Goal: Task Accomplishment & Management: Manage account settings

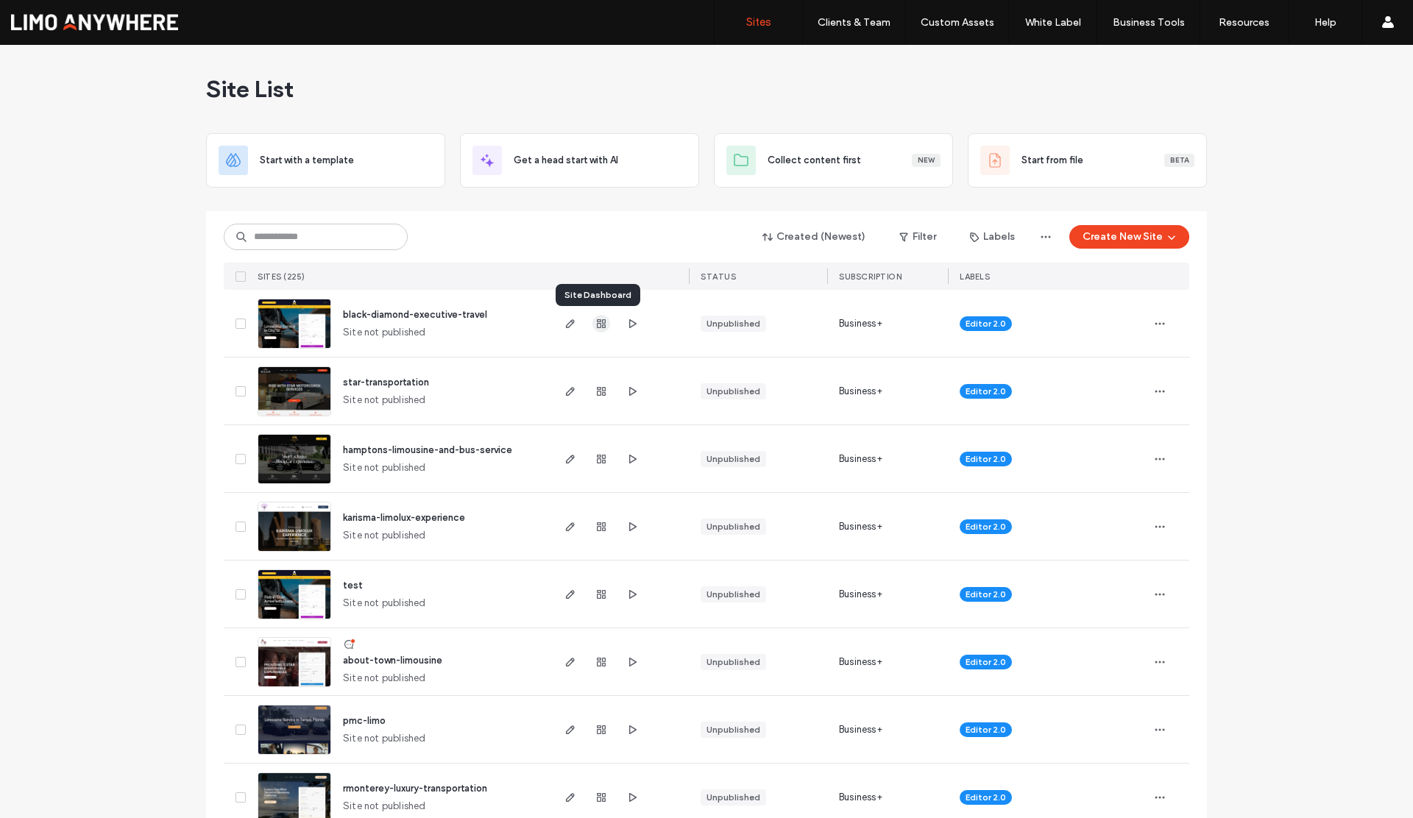
click at [598, 327] on use "button" at bounding box center [601, 323] width 9 height 9
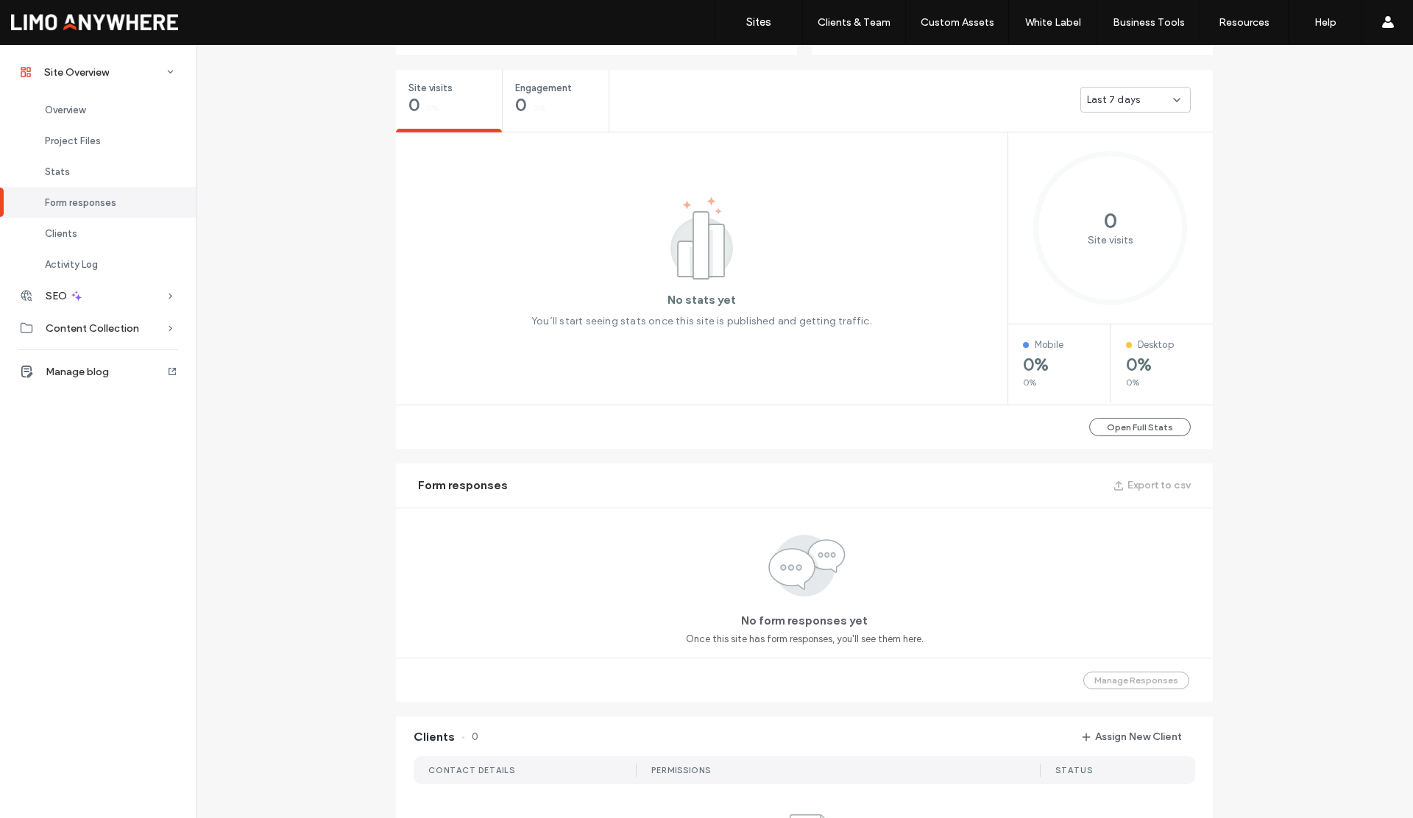
scroll to position [1219, 0]
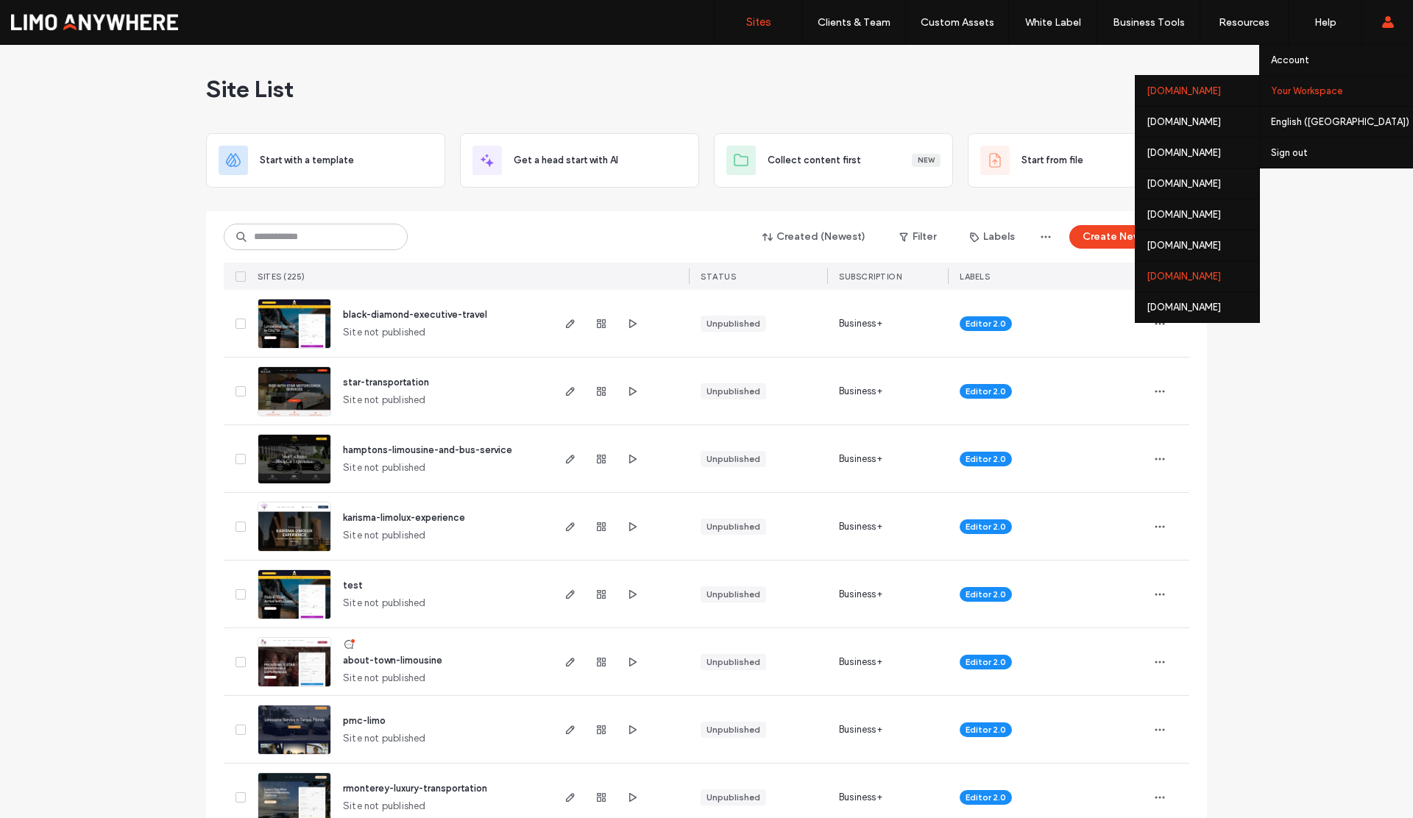
click at [1144, 281] on div "[DOMAIN_NAME]" at bounding box center [1198, 276] width 124 height 31
